Goal: Transaction & Acquisition: Purchase product/service

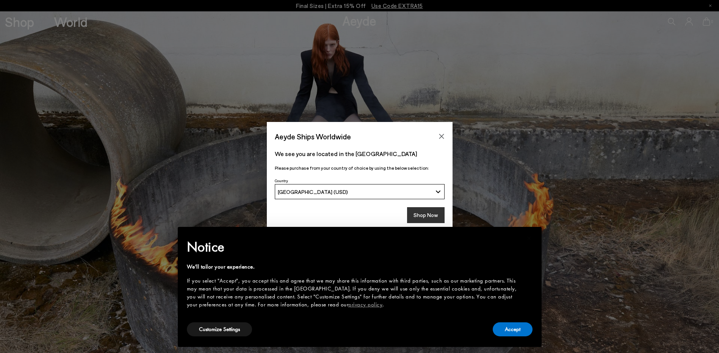
click at [426, 217] on button "Shop Now" at bounding box center [426, 215] width 38 height 16
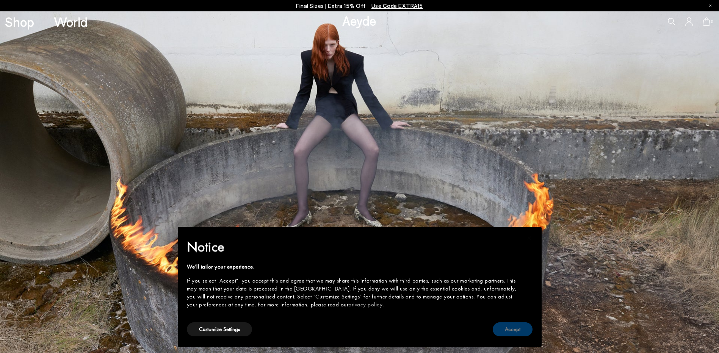
click at [507, 330] on button "Accept" at bounding box center [513, 330] width 40 height 14
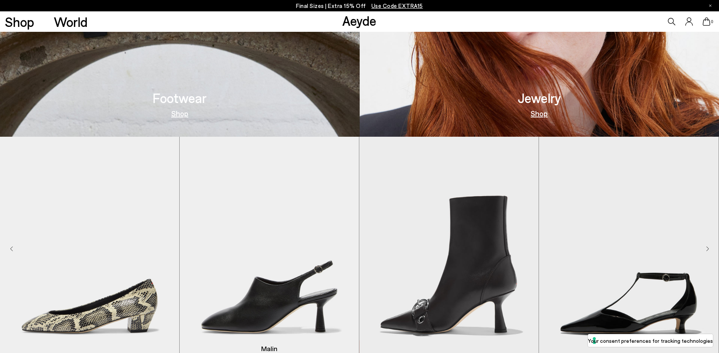
scroll to position [683, 0]
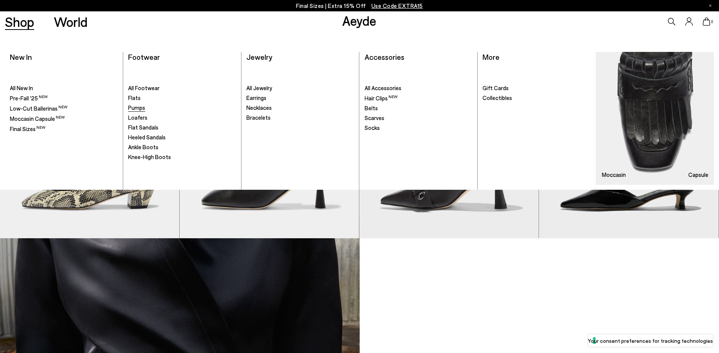
click at [135, 106] on span "Pumps" at bounding box center [136, 107] width 17 height 7
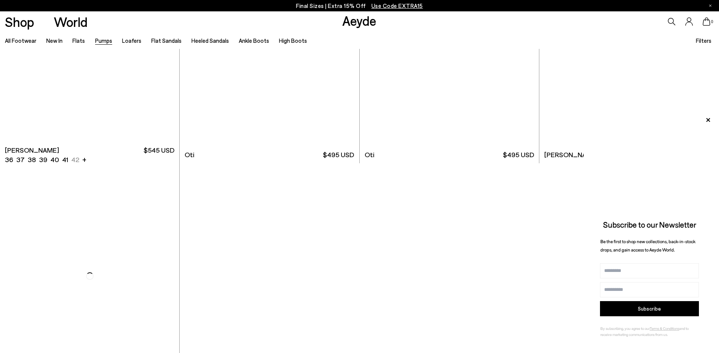
scroll to position [4096, 0]
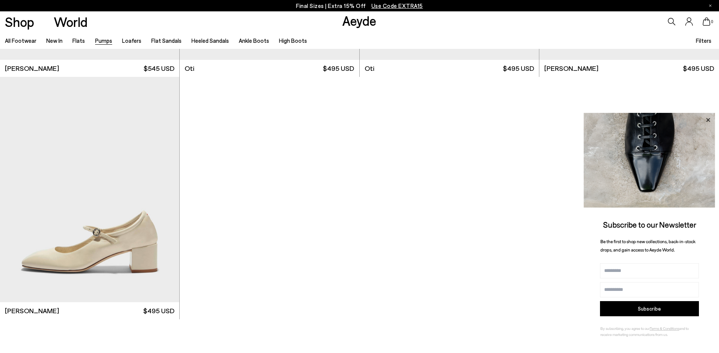
click at [710, 121] on icon at bounding box center [709, 120] width 10 height 10
